Goal: Task Accomplishment & Management: Complete application form

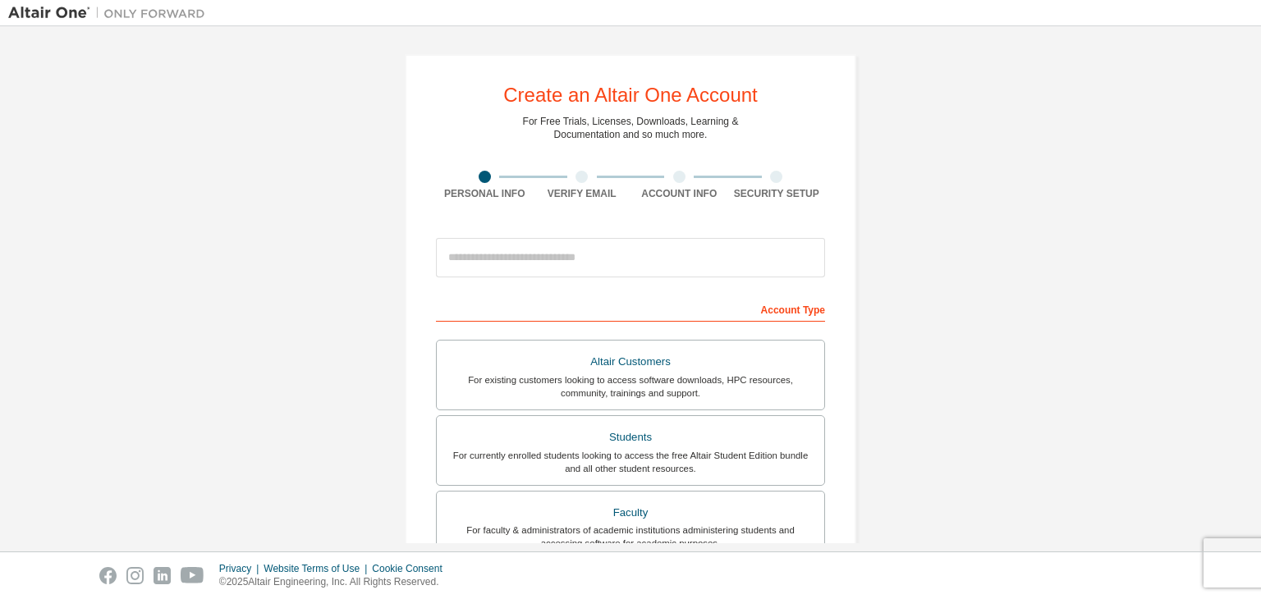
click at [582, 270] on div at bounding box center [630, 258] width 389 height 56
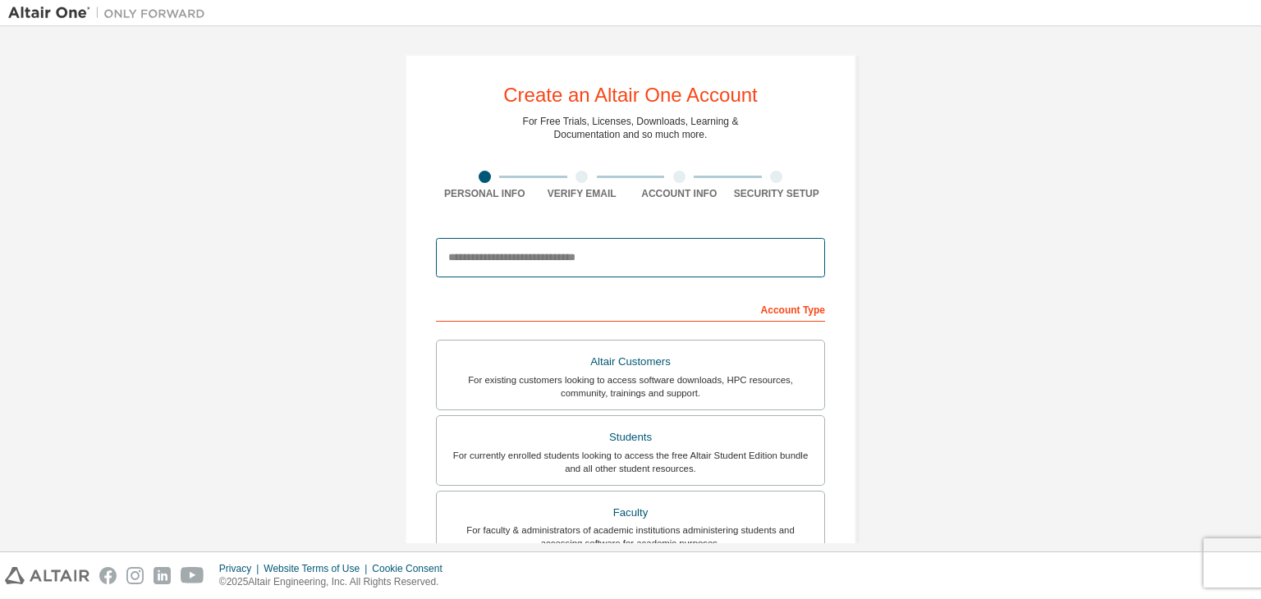
click at [580, 267] on input "email" at bounding box center [630, 257] width 389 height 39
type input "**********"
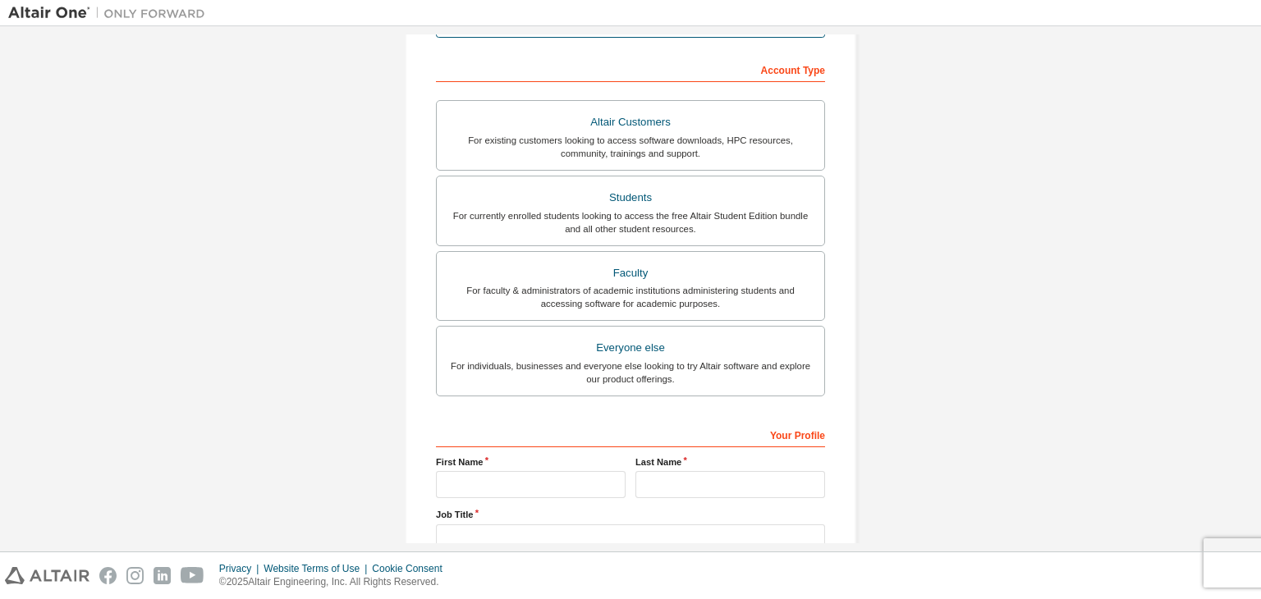
scroll to position [243, 0]
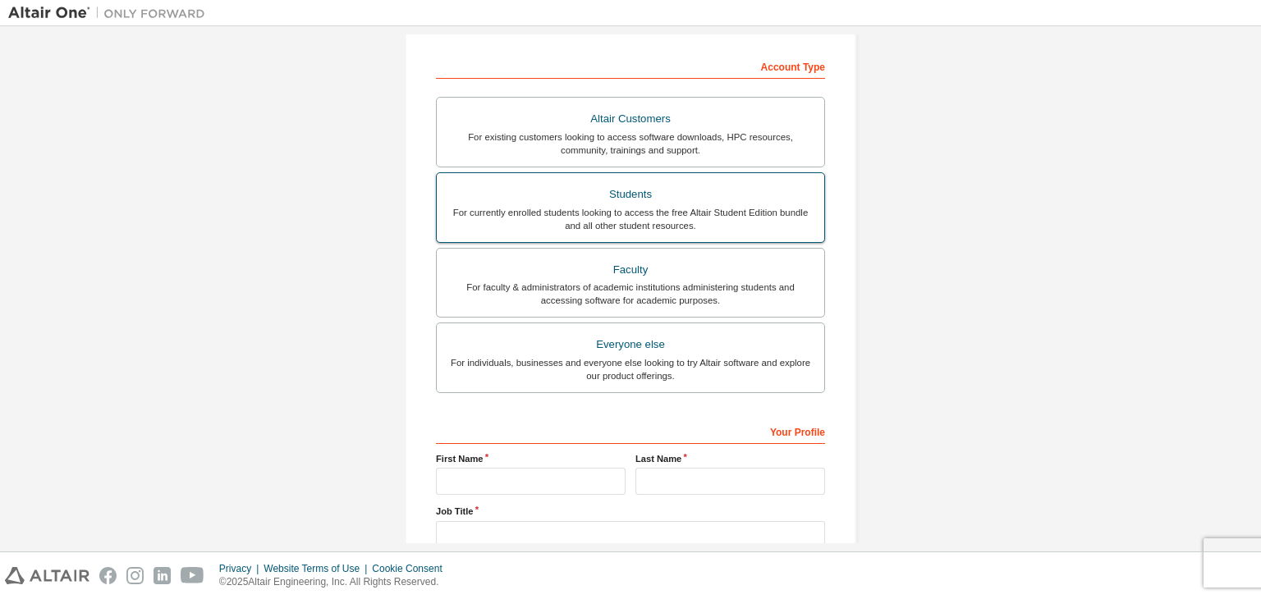
click at [744, 186] on div "Students" at bounding box center [631, 194] width 368 height 23
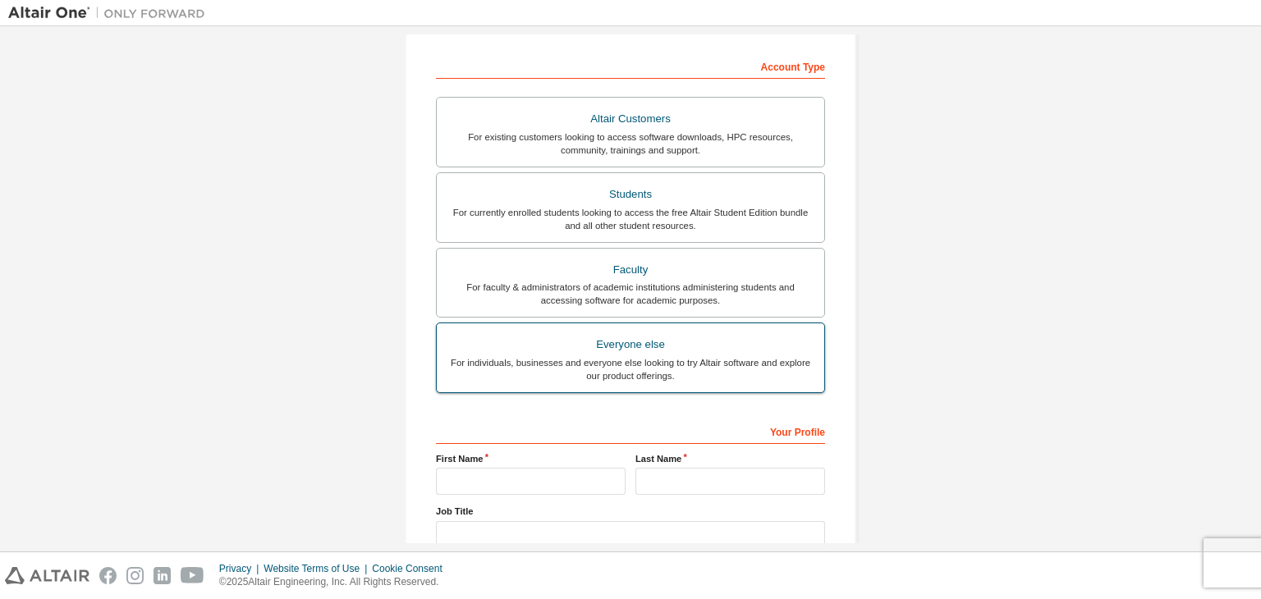
scroll to position [357, 0]
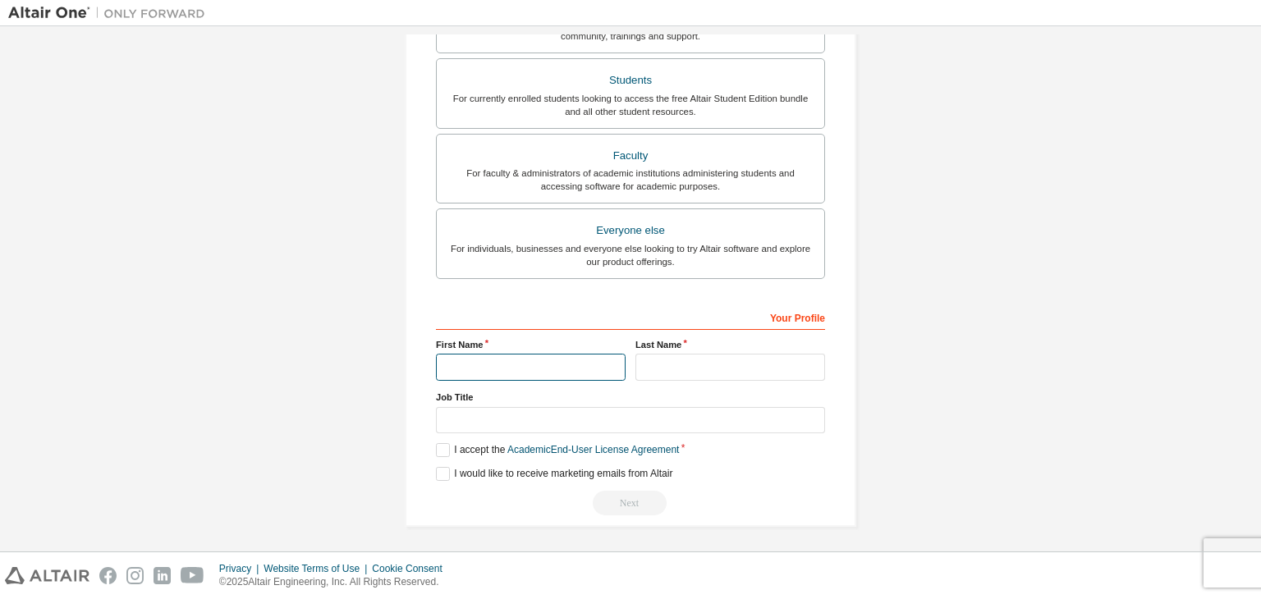
click at [554, 366] on input "text" at bounding box center [531, 367] width 190 height 27
click at [443, 443] on label "I accept the Academic End-User License Agreement" at bounding box center [557, 450] width 243 height 14
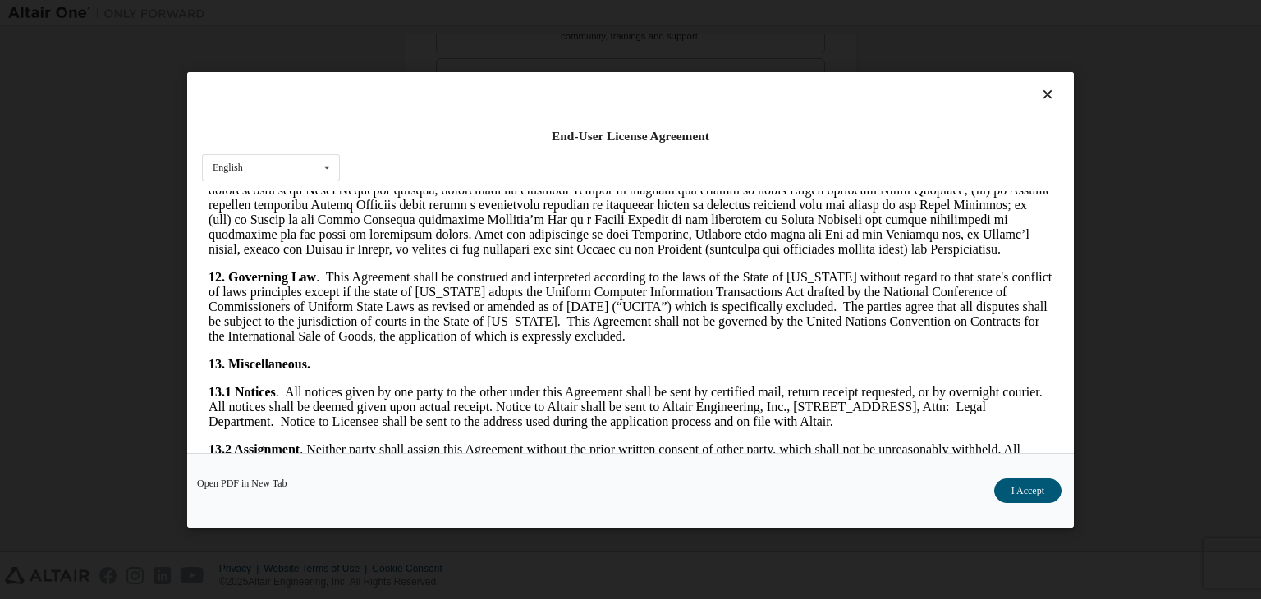
scroll to position [2744, 0]
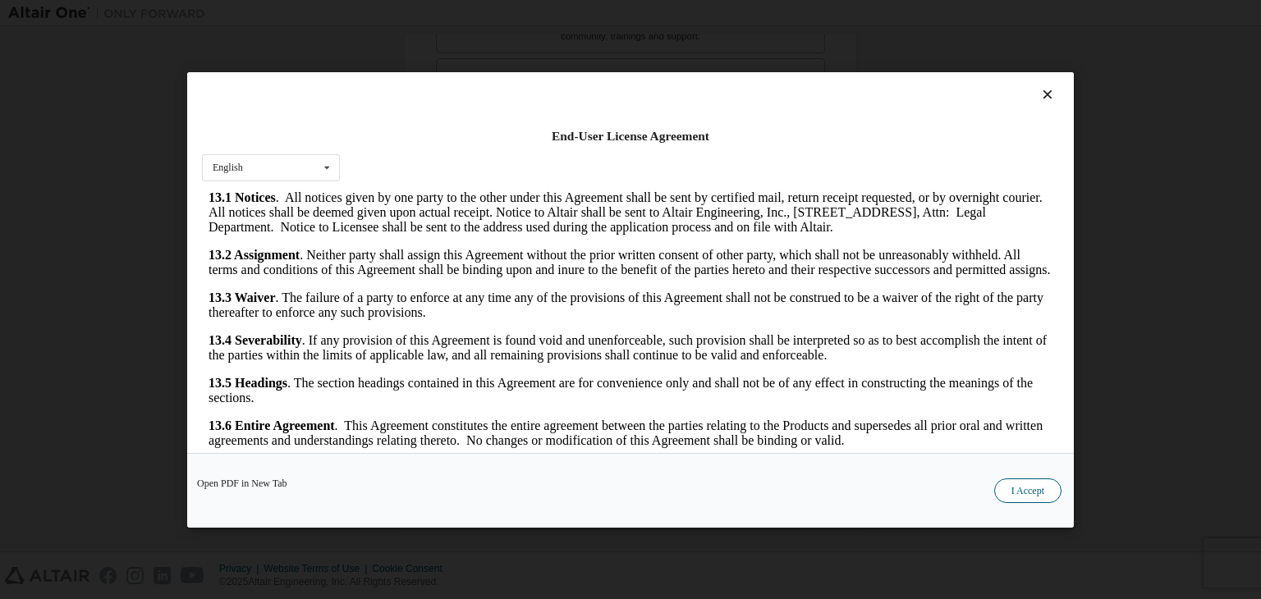
click at [1052, 488] on button "I Accept" at bounding box center [1027, 491] width 67 height 25
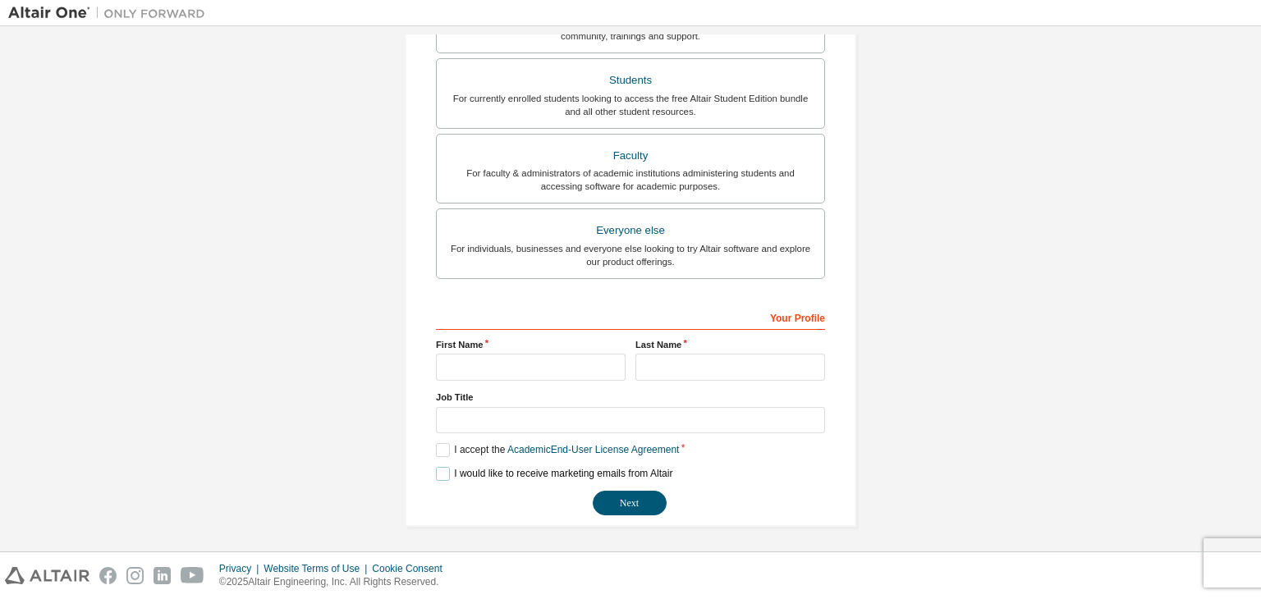
click at [439, 471] on label "I would like to receive marketing emails from Altair" at bounding box center [554, 474] width 237 height 14
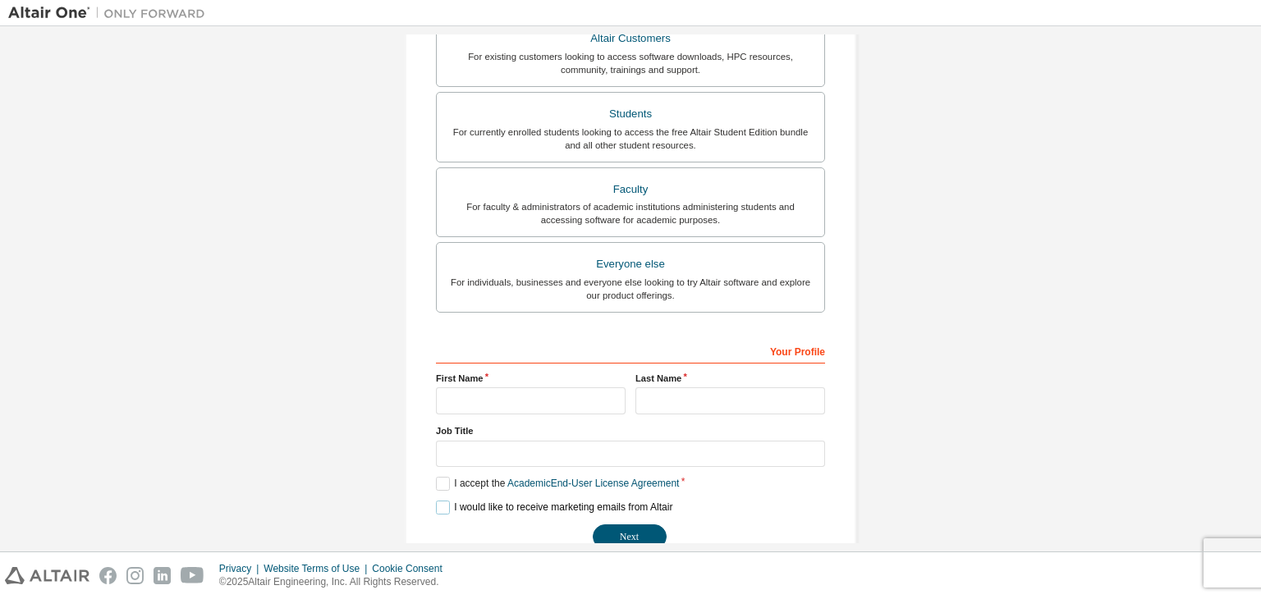
scroll to position [357, 0]
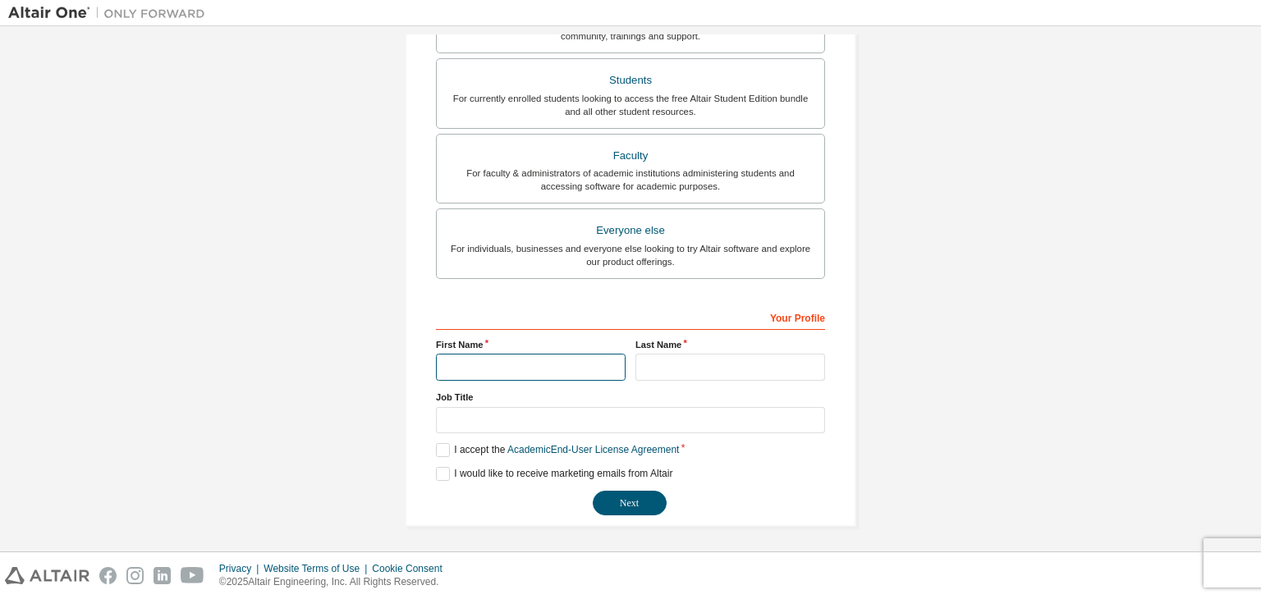
click at [564, 367] on input "text" at bounding box center [531, 367] width 190 height 27
type input "*"
type input "**********"
click at [760, 365] on input "text" at bounding box center [731, 367] width 190 height 27
type input "*****"
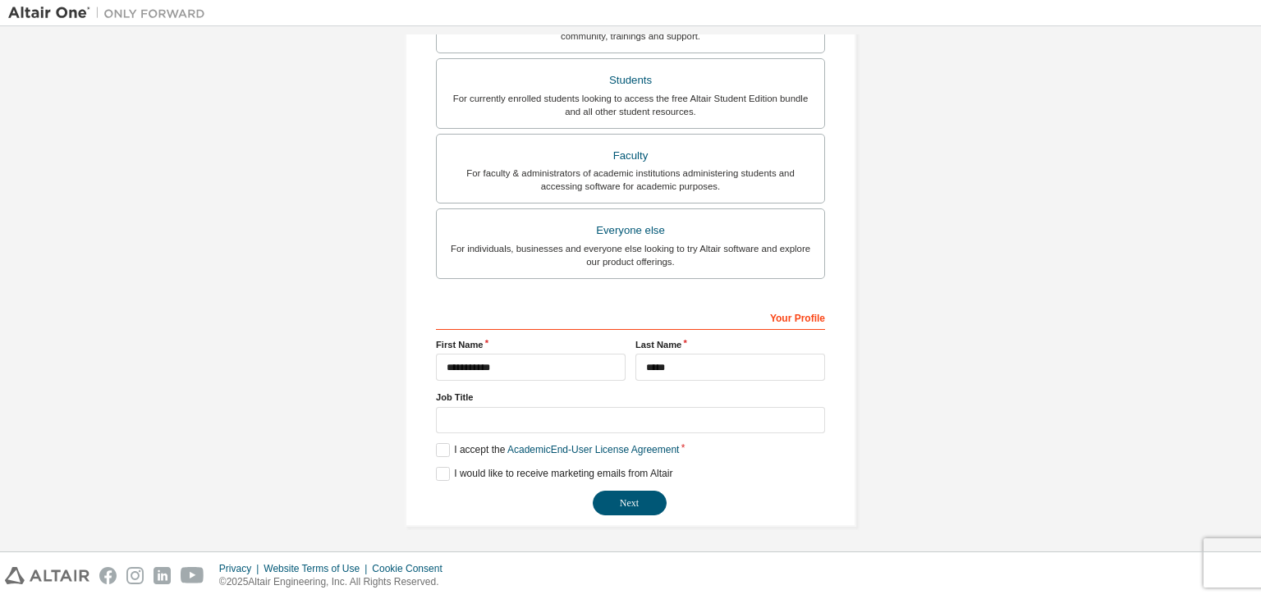
click at [674, 394] on label "Job Title" at bounding box center [630, 397] width 389 height 13
click at [668, 415] on input "text" at bounding box center [630, 420] width 389 height 27
type input "*"
type input "**********"
click at [636, 500] on button "Next" at bounding box center [630, 503] width 74 height 25
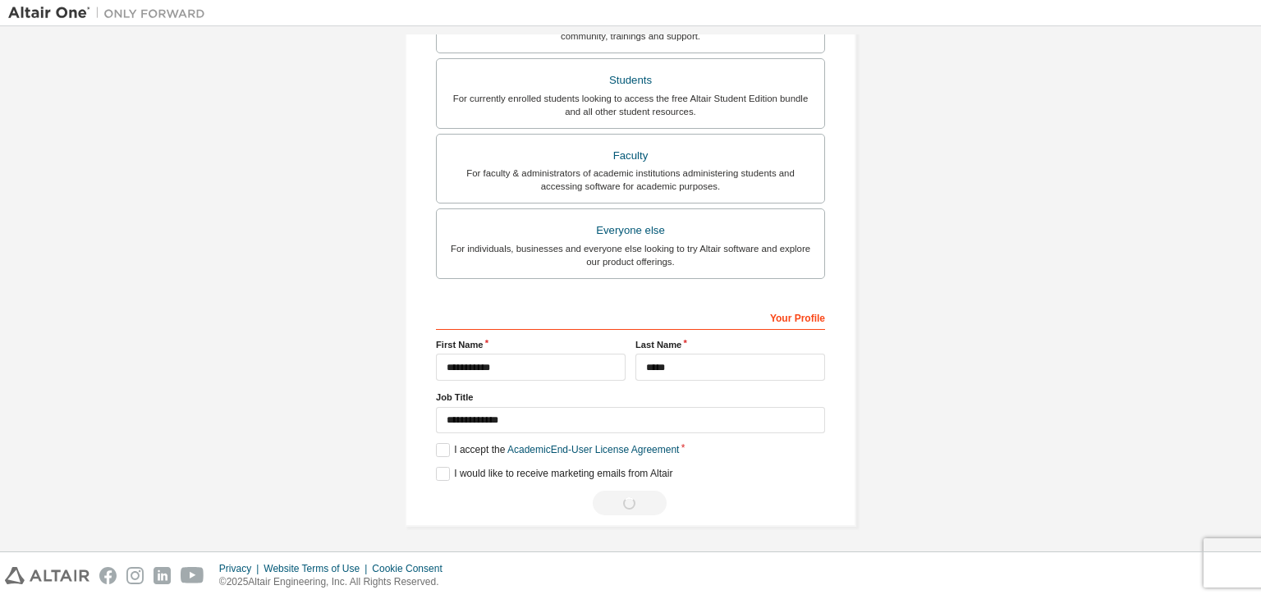
scroll to position [0, 0]
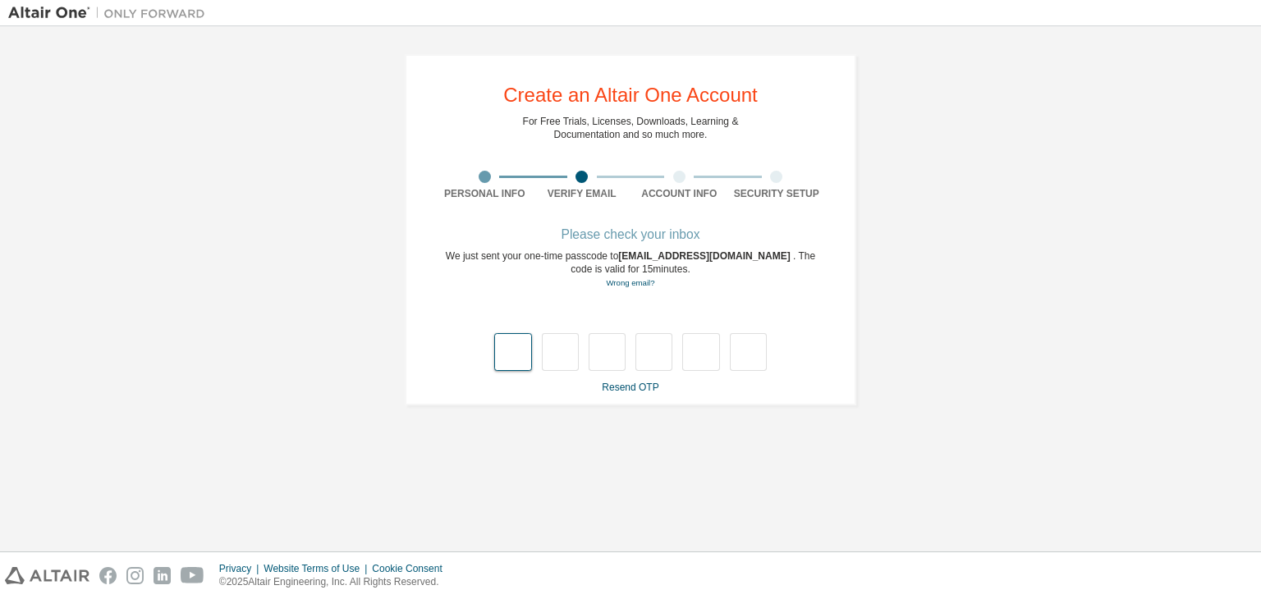
type input "*"
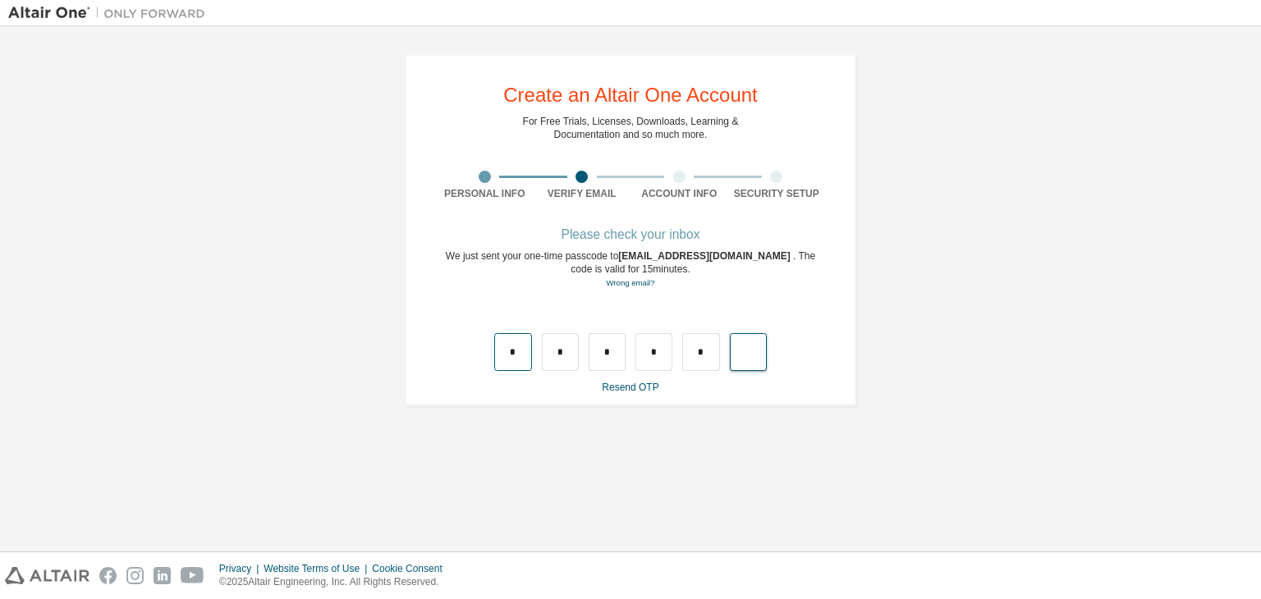
type input "*"
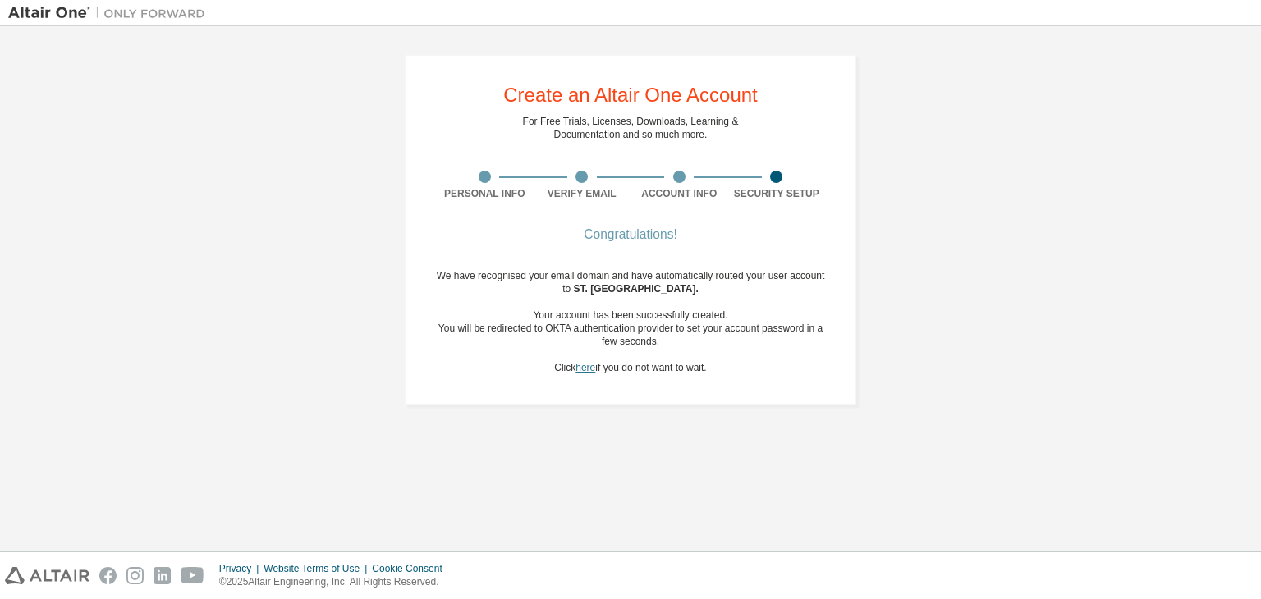
click at [580, 369] on link "here" at bounding box center [586, 367] width 20 height 11
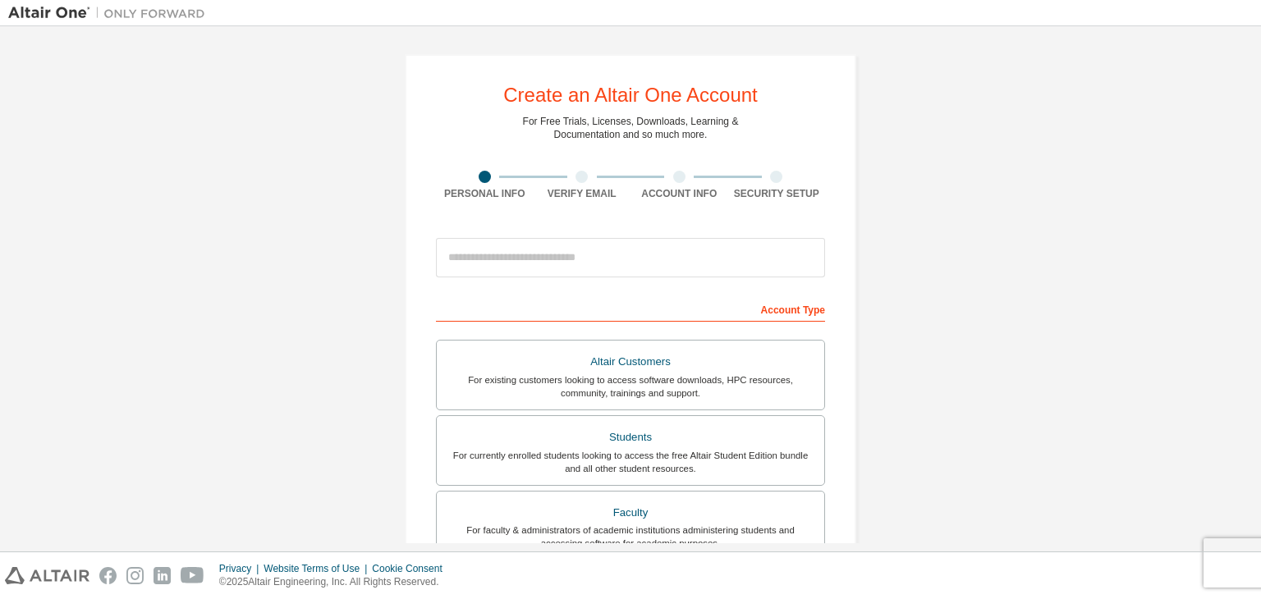
drag, startPoint x: 549, startPoint y: 236, endPoint x: 544, endPoint y: 264, distance: 29.0
click at [544, 264] on div at bounding box center [630, 258] width 389 height 56
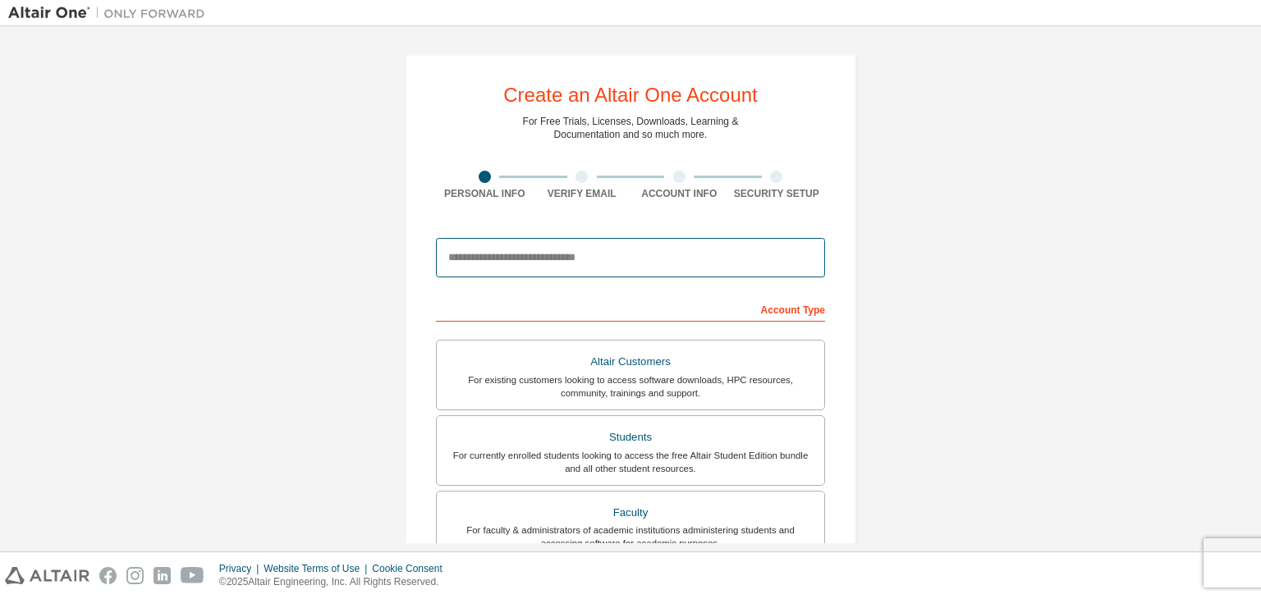
click at [544, 264] on input "email" at bounding box center [630, 257] width 389 height 39
type input "**********"
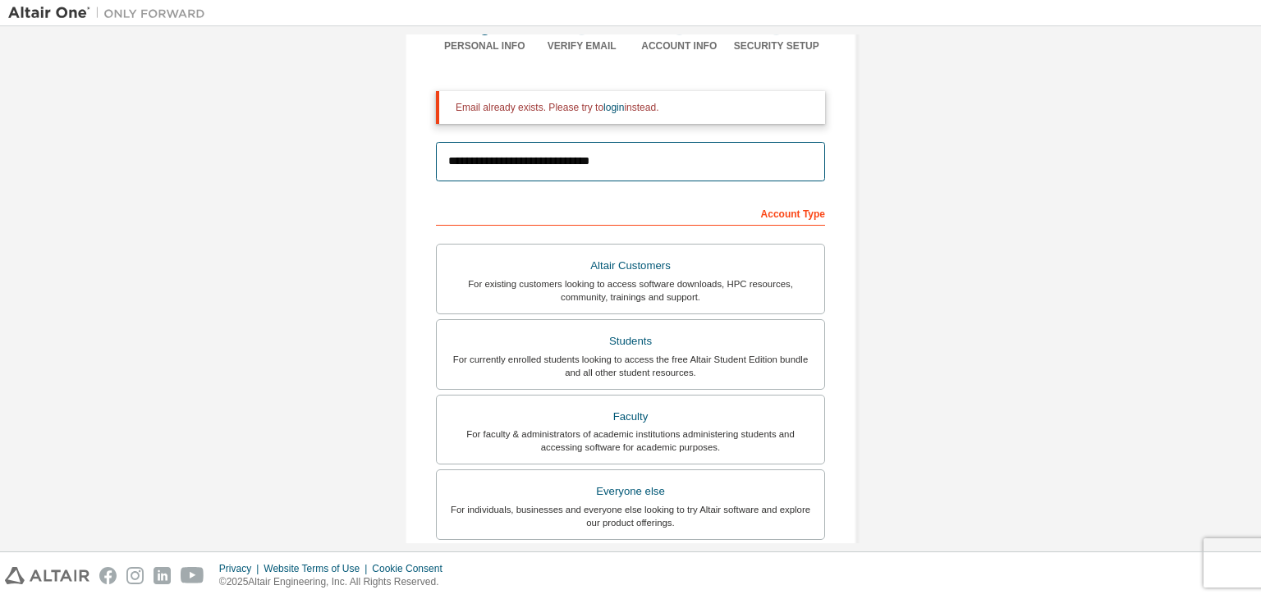
scroll to position [150, 0]
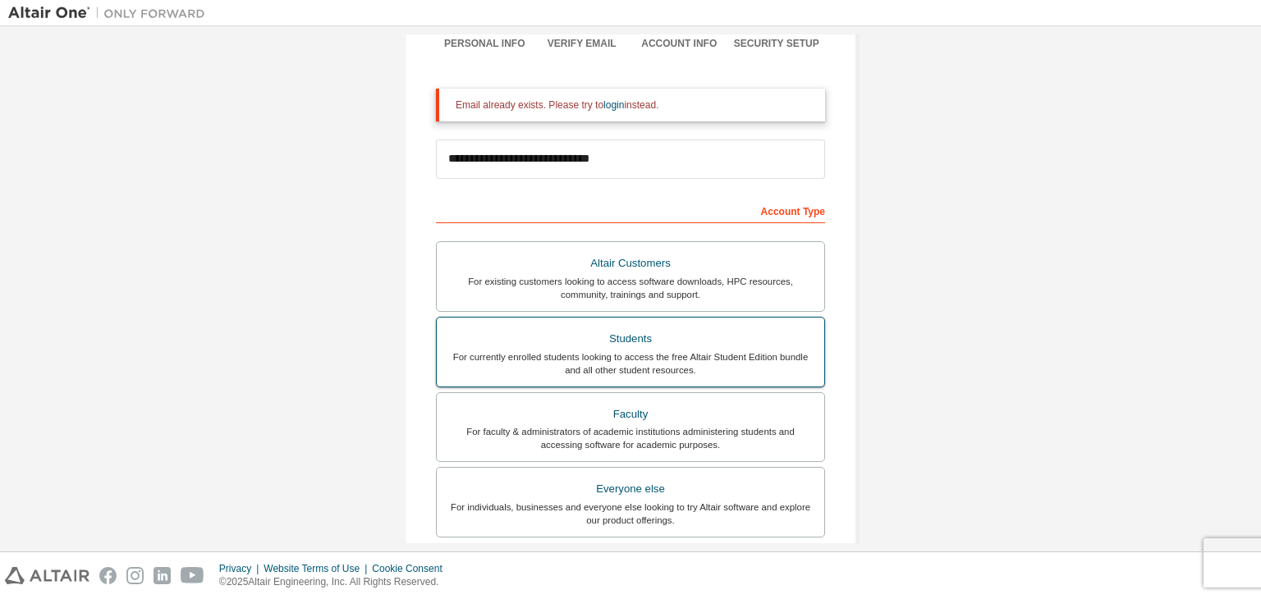
click at [637, 351] on div "For currently enrolled students looking to access the free Altair Student Editi…" at bounding box center [631, 364] width 368 height 26
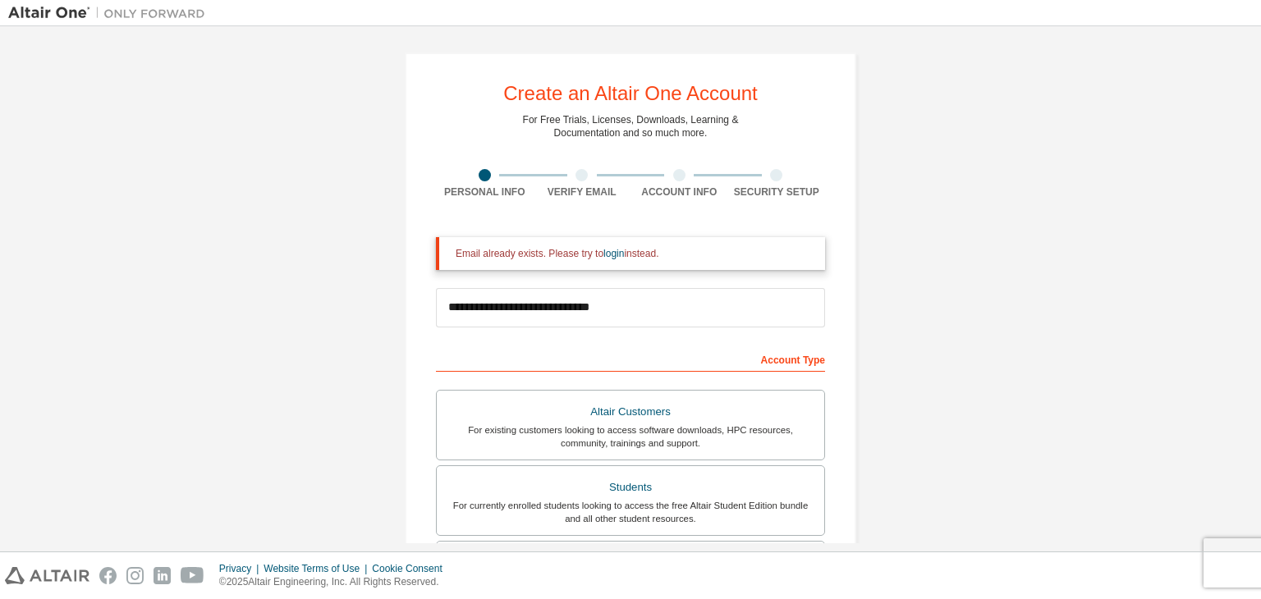
scroll to position [0, 0]
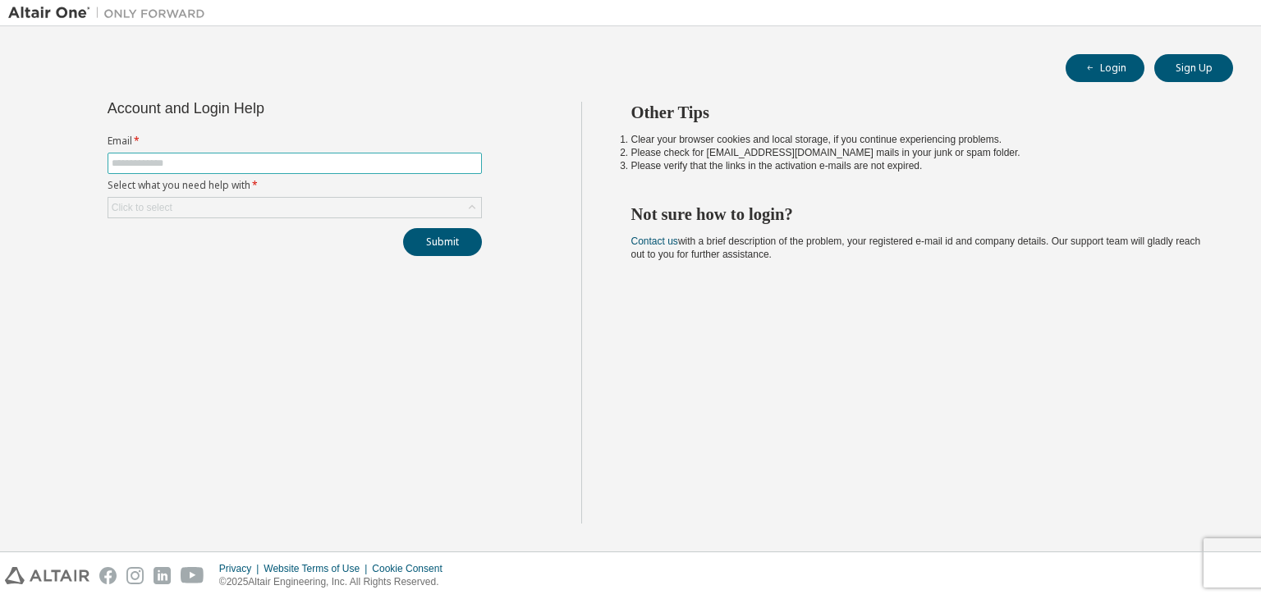
click at [300, 158] on input "text" at bounding box center [295, 163] width 366 height 13
type input "**********"
click at [296, 214] on div "Click to select" at bounding box center [294, 208] width 373 height 20
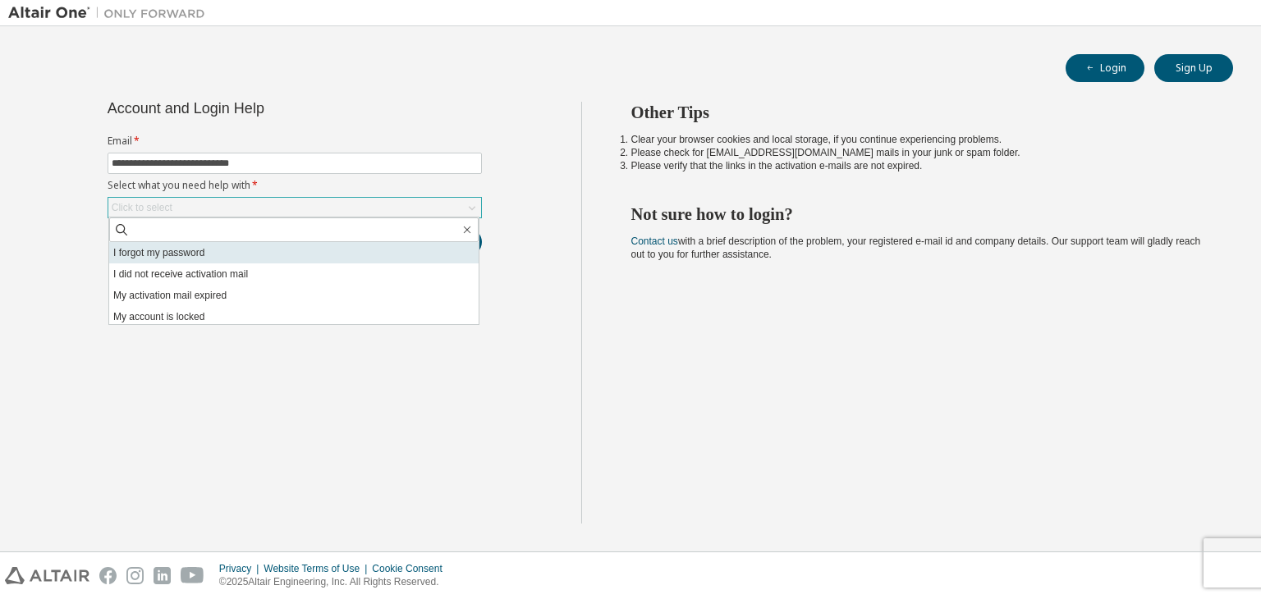
click at [269, 254] on li "I forgot my password" at bounding box center [294, 252] width 370 height 21
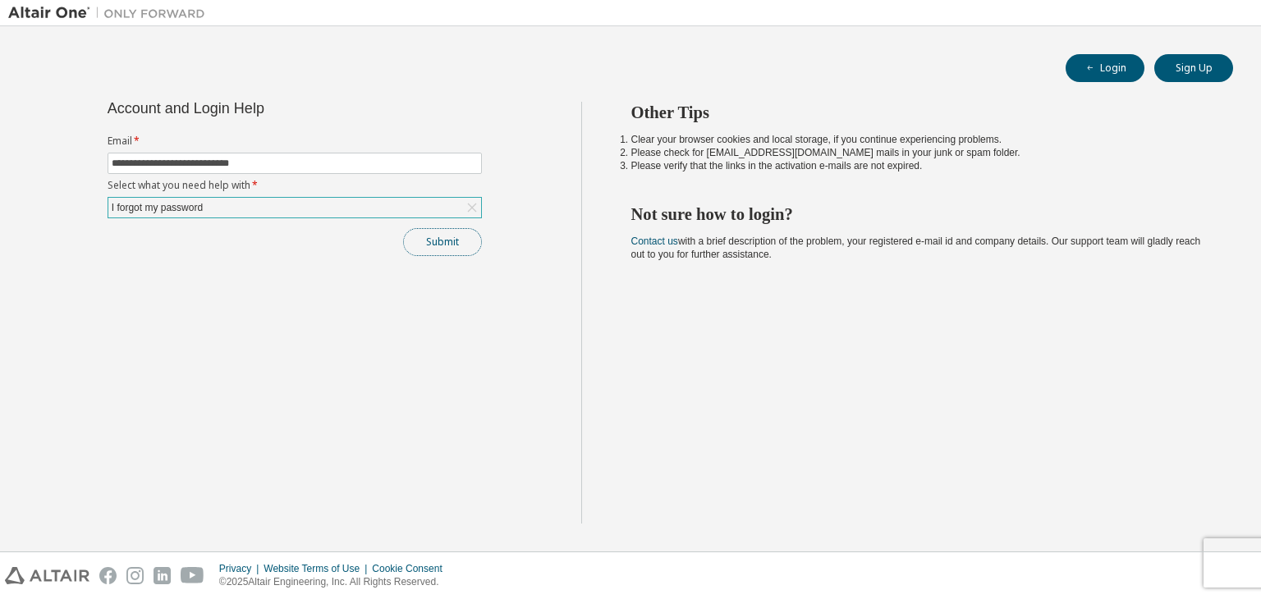
click at [451, 235] on button "Submit" at bounding box center [442, 242] width 79 height 28
